Goal: Check status: Check status

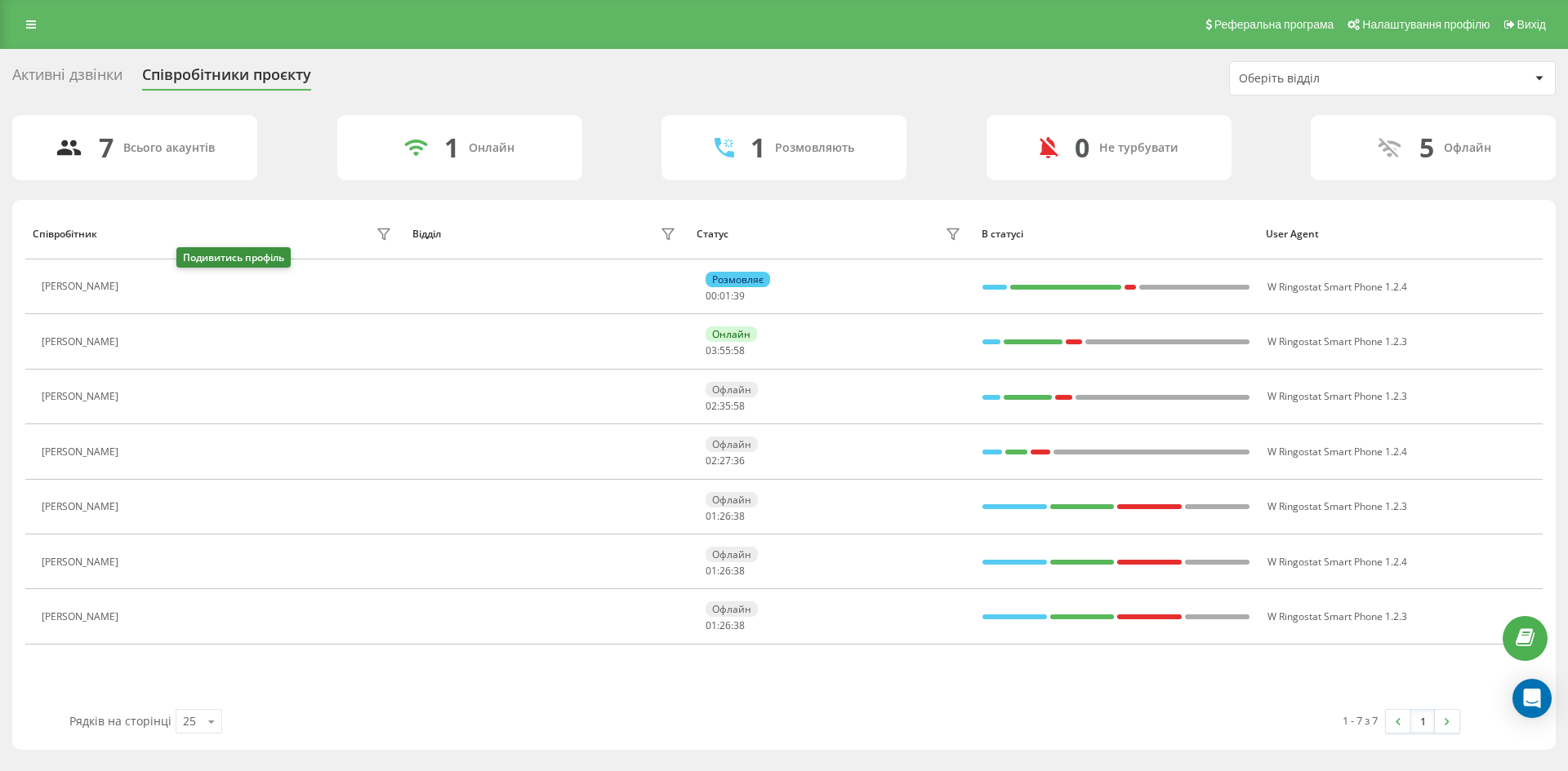
click at [143, 293] on icon at bounding box center [137, 287] width 13 height 13
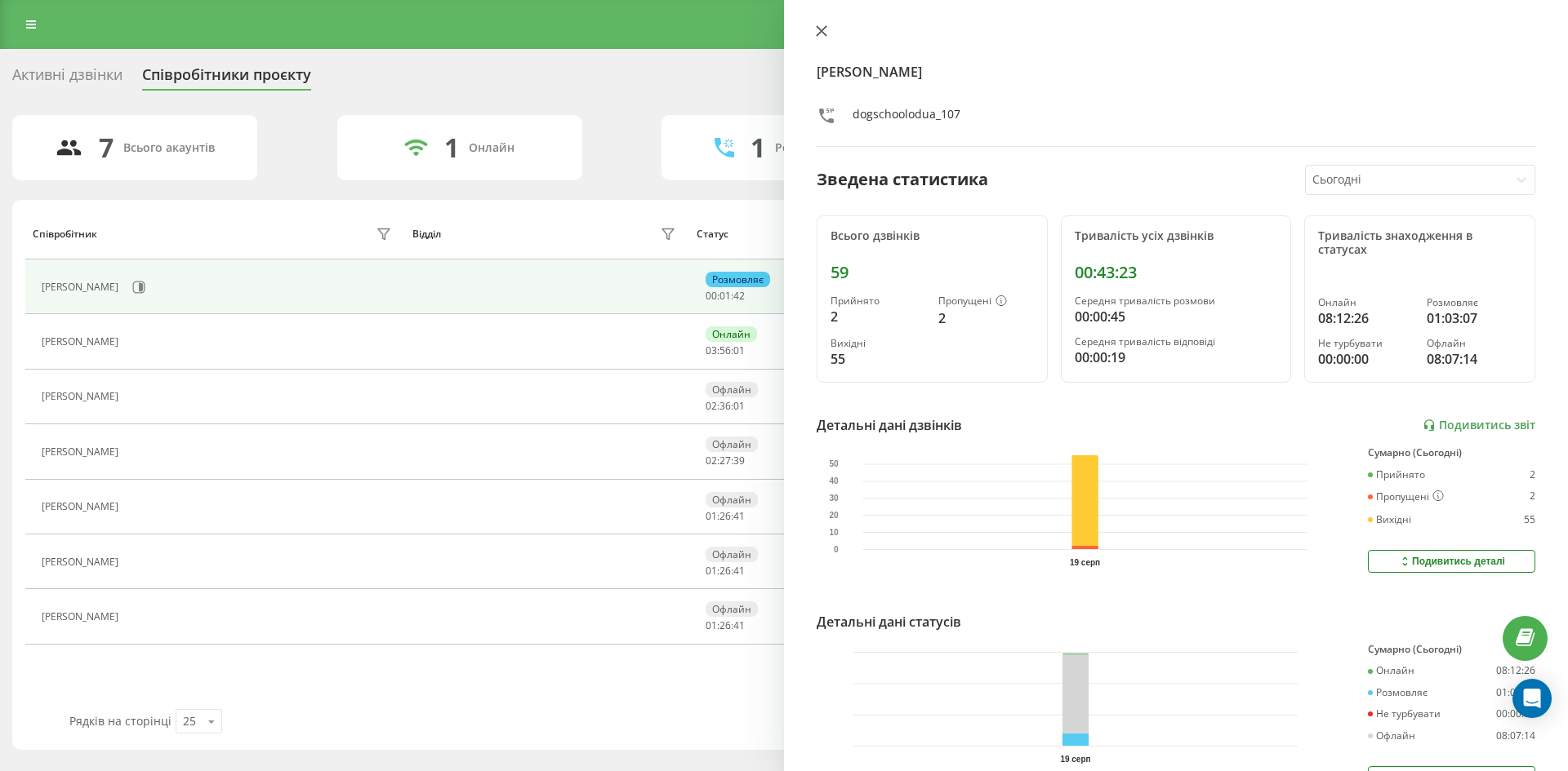
click at [824, 31] on icon at bounding box center [821, 31] width 12 height 12
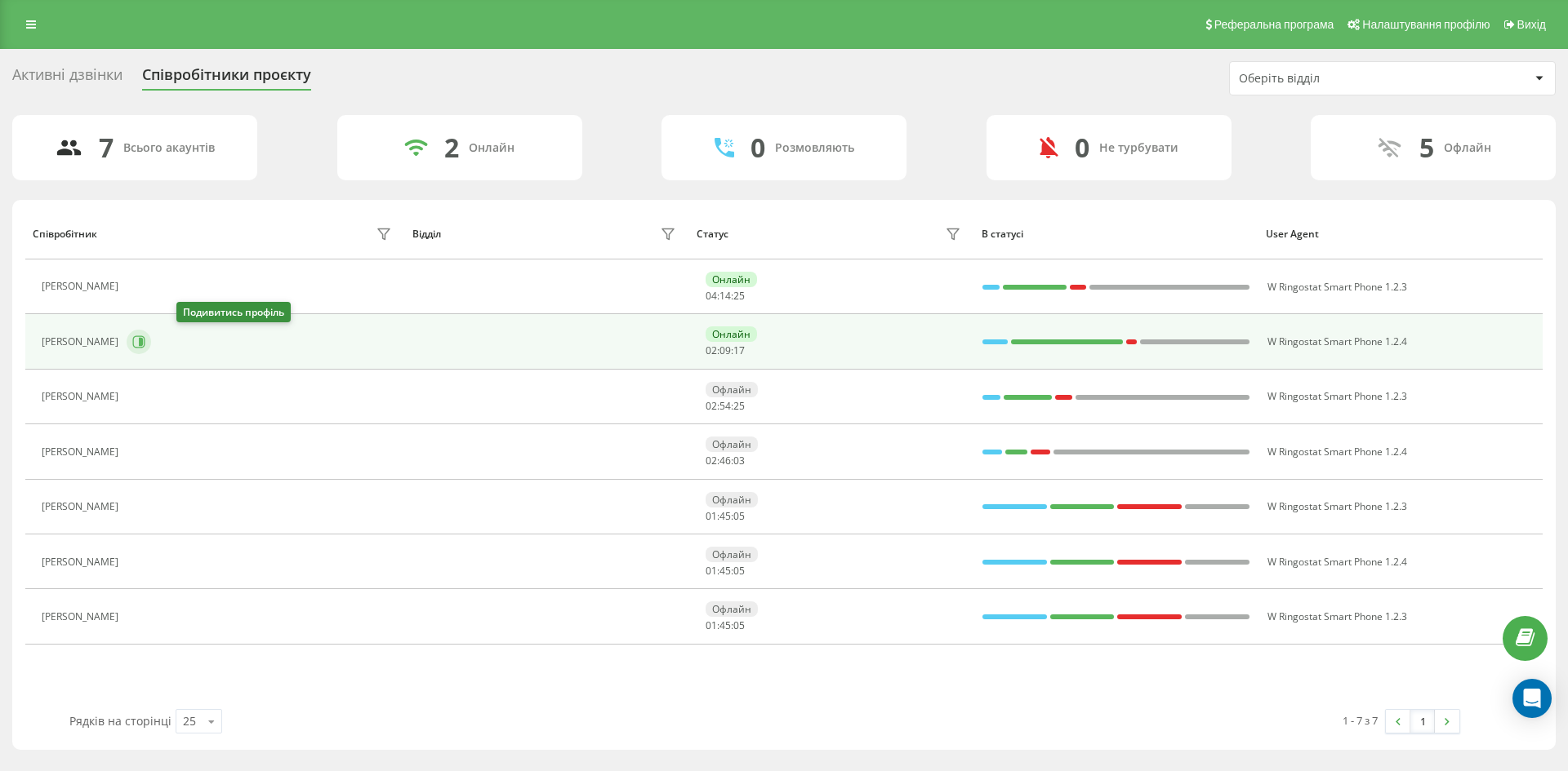
click at [146, 339] on icon at bounding box center [139, 342] width 14 height 13
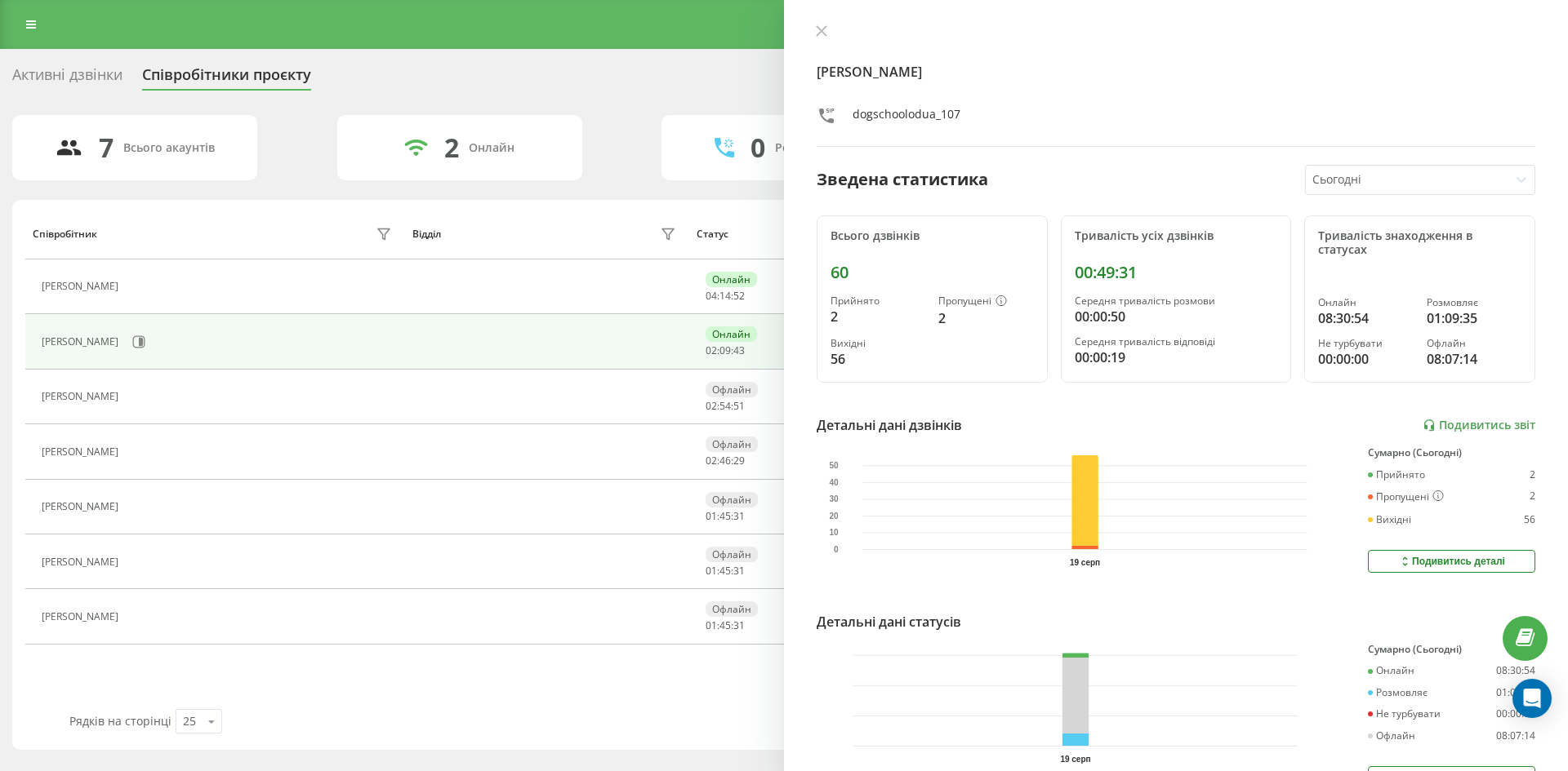
click at [816, 40] on div "[PERSON_NAME] dogschoolodua_107" at bounding box center [1176, 85] width 718 height 122
click at [816, 33] on icon at bounding box center [821, 31] width 12 height 12
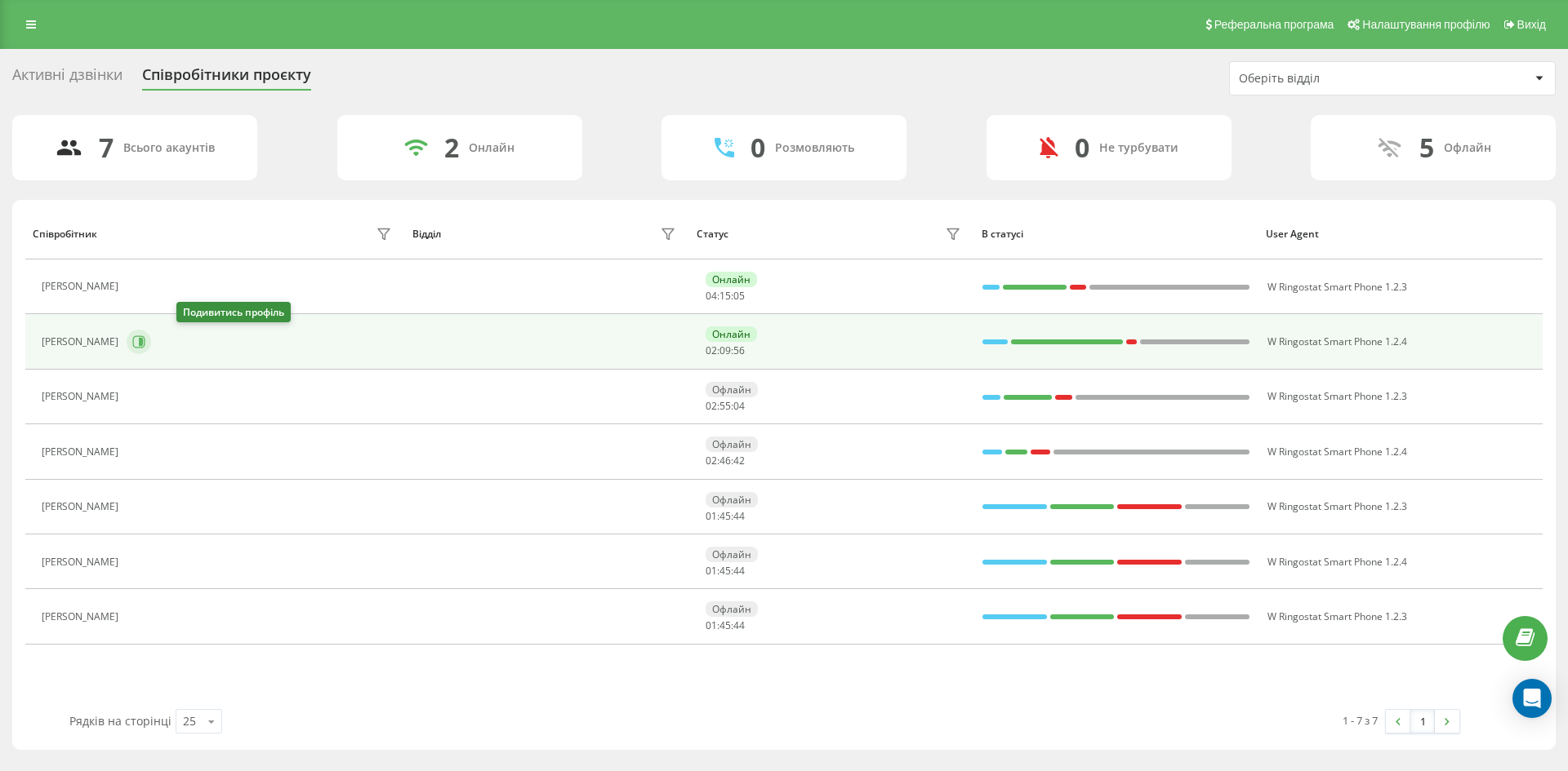
click at [151, 349] on button at bounding box center [139, 342] width 24 height 24
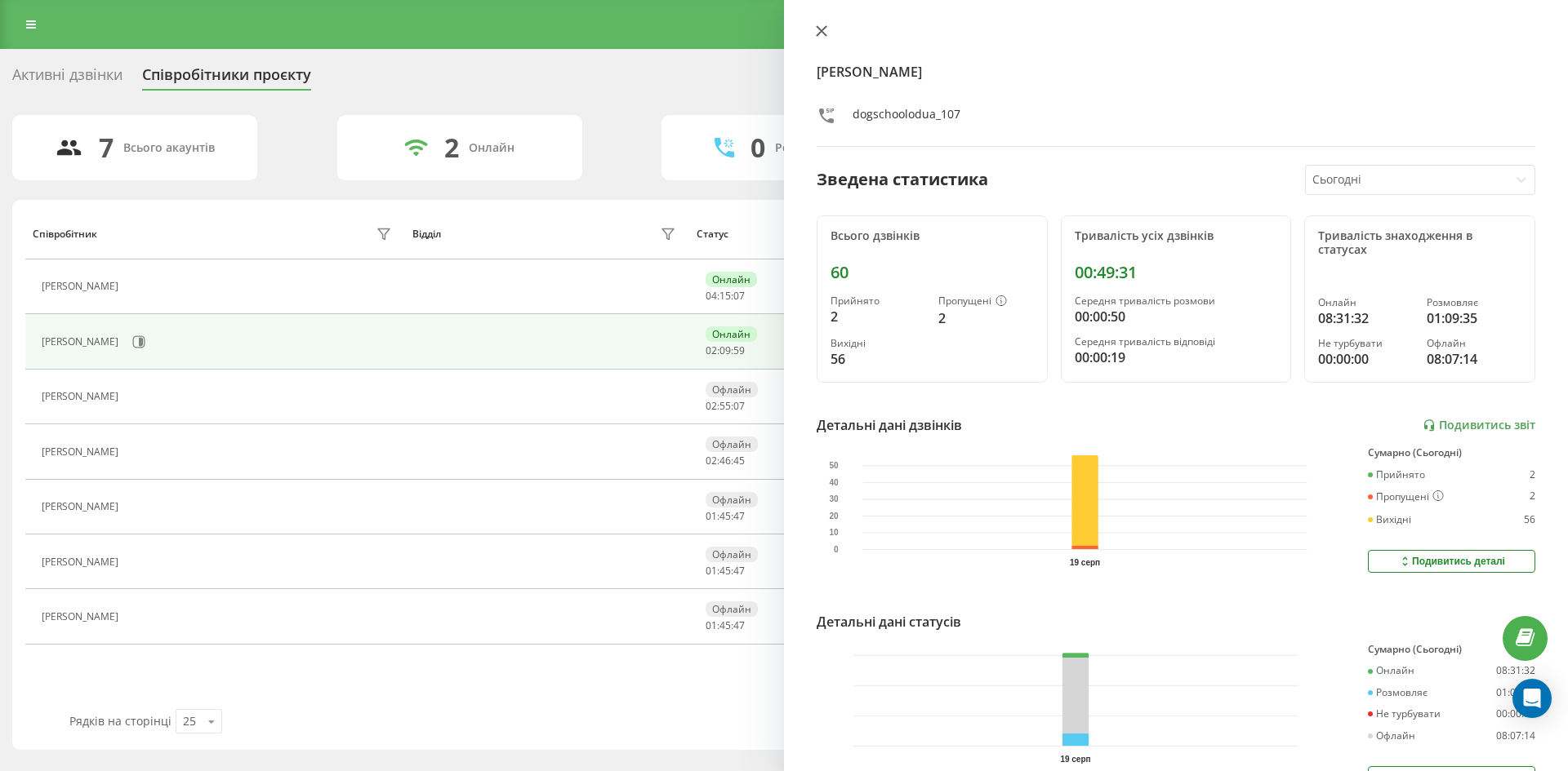
click at [824, 31] on icon at bounding box center [821, 31] width 12 height 12
